Goal: Find contact information: Obtain details needed to contact an individual or organization

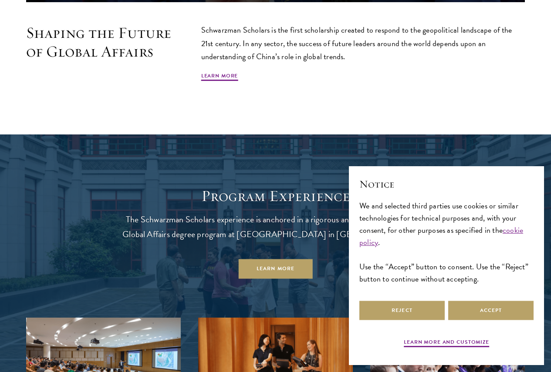
scroll to position [609, 0]
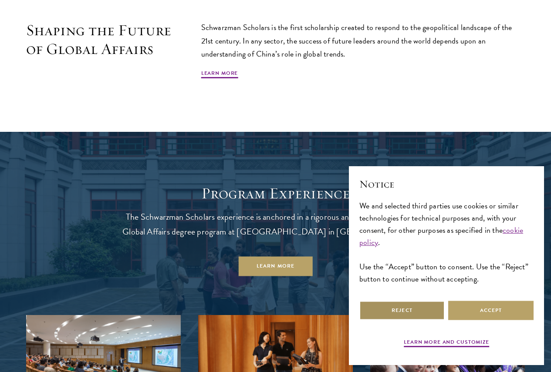
click at [403, 302] on button "Reject" at bounding box center [401, 311] width 85 height 20
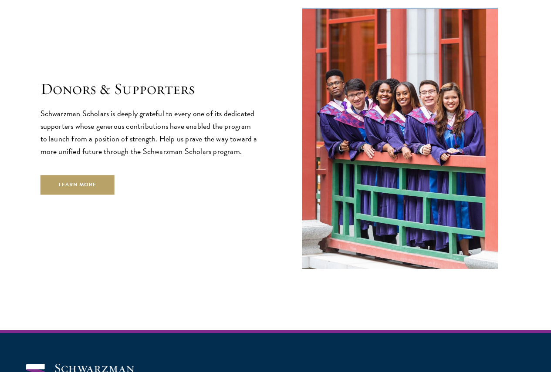
scroll to position [2478, 0]
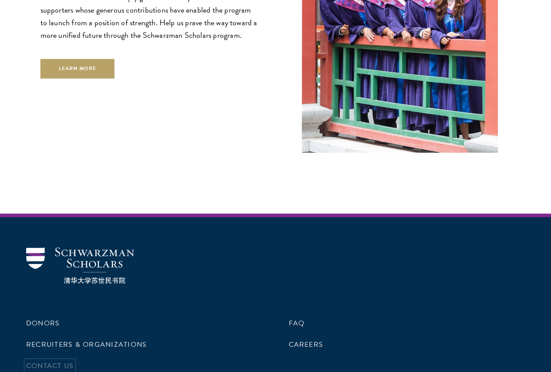
click at [74, 361] on link "Contact Us" at bounding box center [49, 366] width 47 height 10
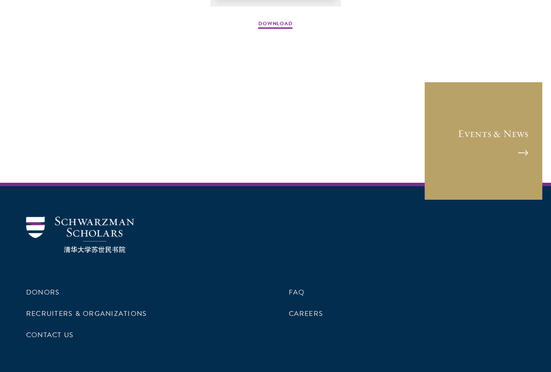
scroll to position [1349, 0]
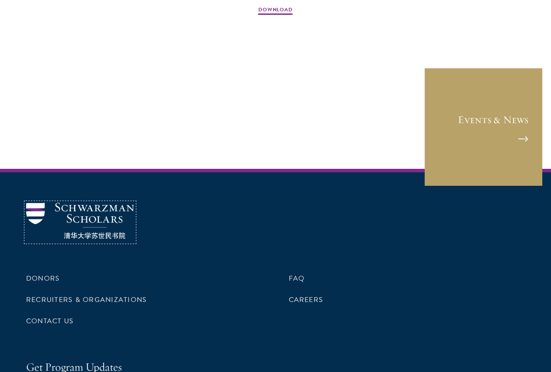
click at [104, 239] on img at bounding box center [80, 221] width 108 height 36
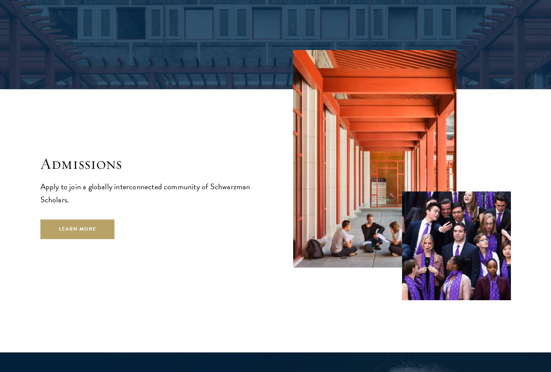
scroll to position [1349, 0]
